Goal: Complete application form

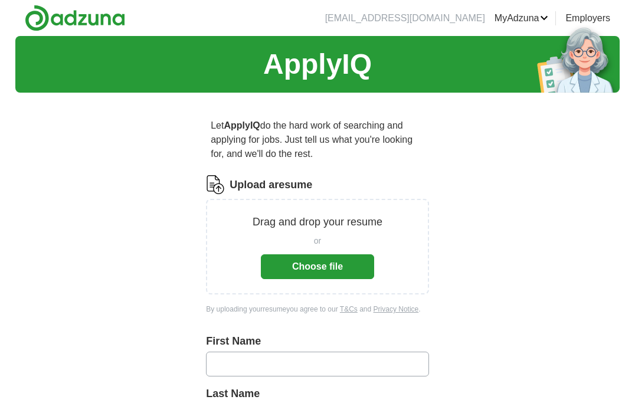
click at [305, 268] on button "Choose file" at bounding box center [317, 267] width 113 height 25
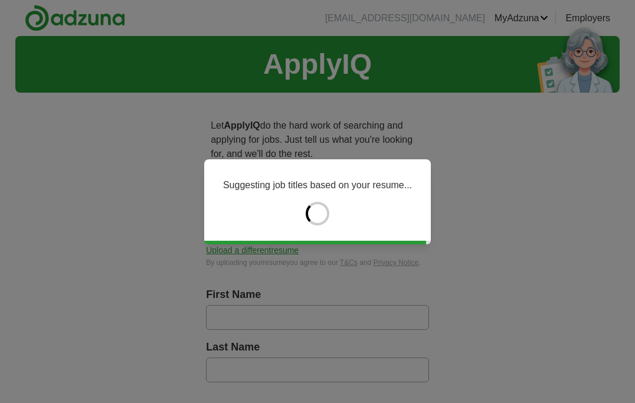
type input "*******"
type input "******"
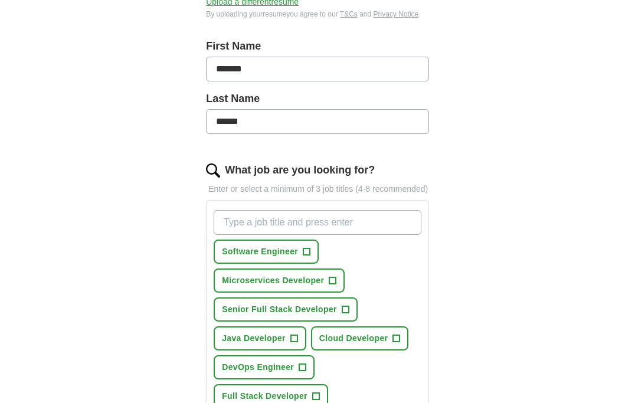
scroll to position [273, 0]
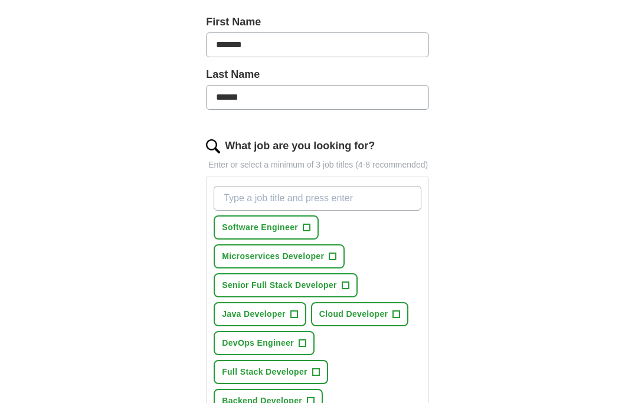
click at [306, 233] on span "+" at bounding box center [307, 227] width 7 height 9
click at [296, 320] on span "+" at bounding box center [294, 314] width 7 height 9
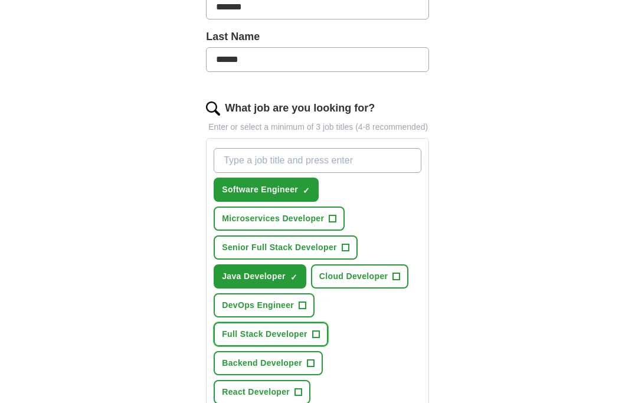
click at [304, 341] on span "Full Stack Developer" at bounding box center [265, 334] width 86 height 12
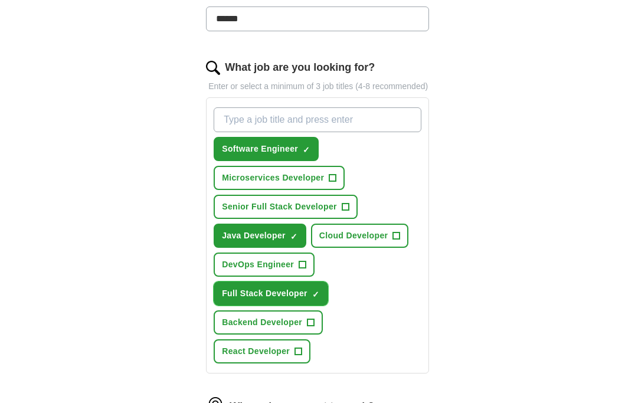
scroll to position [352, 0]
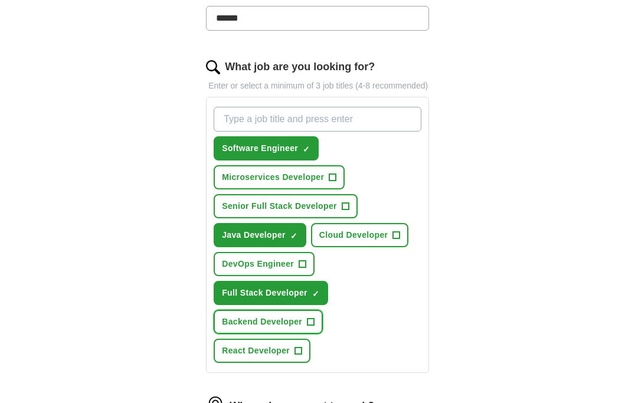
click at [299, 334] on button "Backend Developer +" at bounding box center [268, 322] width 109 height 24
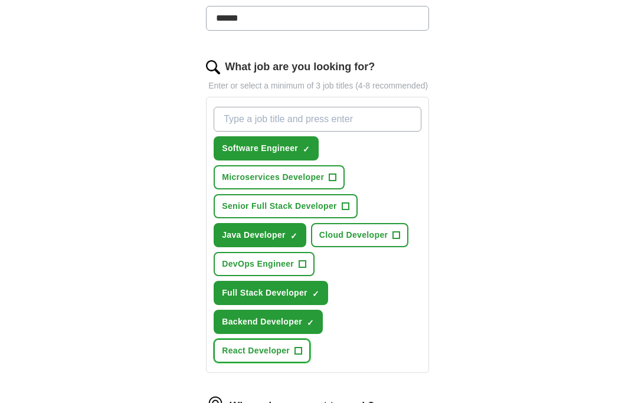
click at [298, 356] on span "+" at bounding box center [298, 351] width 7 height 9
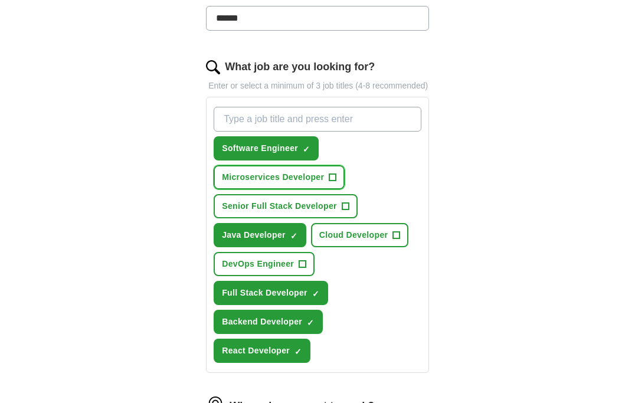
click at [309, 182] on button "Microservices Developer +" at bounding box center [279, 177] width 131 height 24
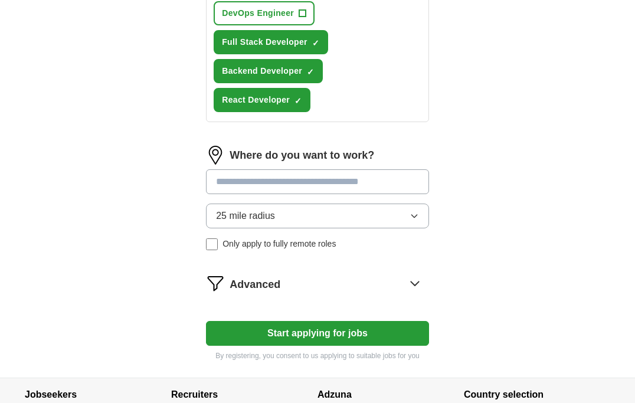
scroll to position [605, 0]
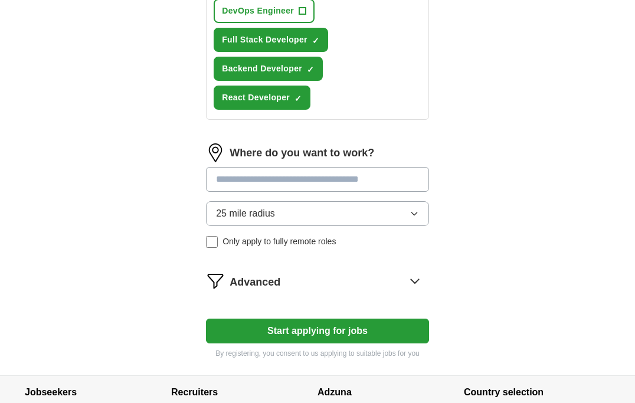
click at [383, 226] on button "25 mile radius" at bounding box center [317, 213] width 223 height 25
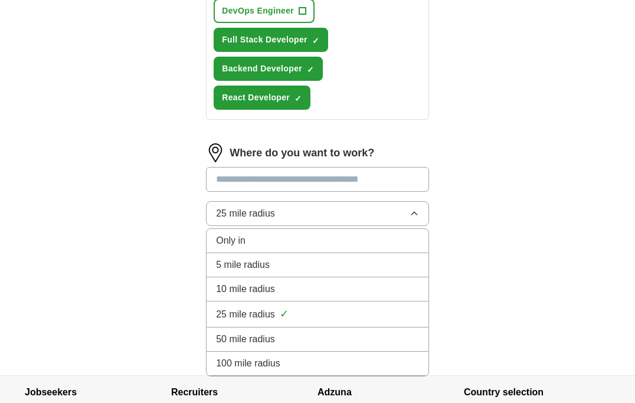
click at [368, 226] on button "25 mile radius" at bounding box center [317, 213] width 223 height 25
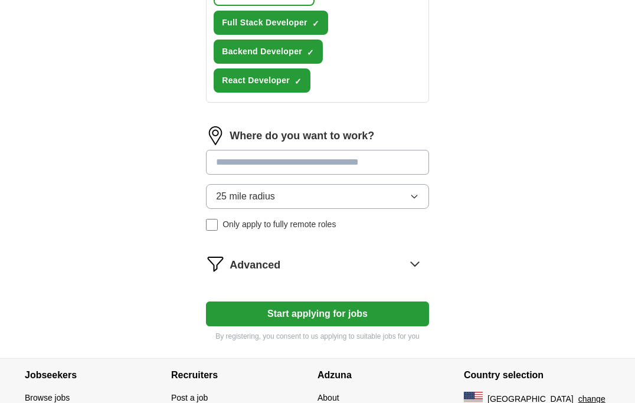
scroll to position [626, 0]
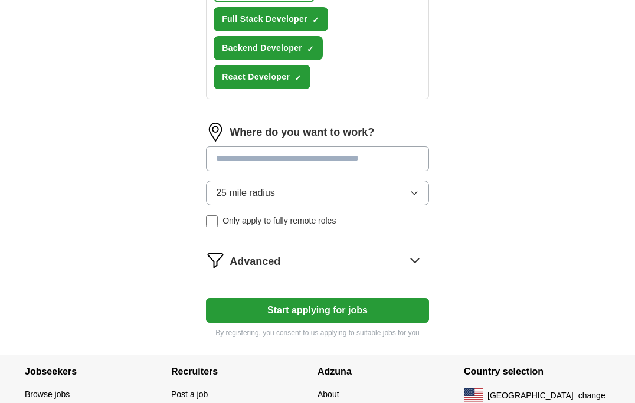
click at [339, 320] on button "Start applying for jobs" at bounding box center [317, 310] width 223 height 25
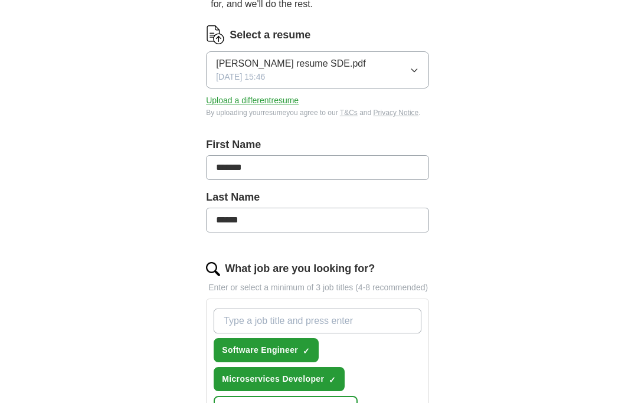
scroll to position [0, 0]
